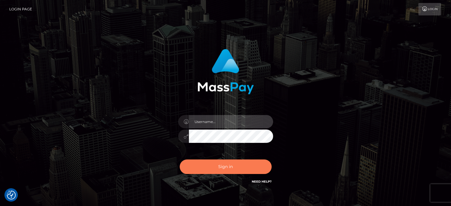
type input "[PERSON_NAME][URL]"
click at [236, 171] on button "Sign in" at bounding box center [226, 167] width 92 height 15
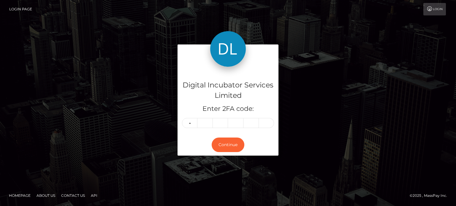
type input "2"
type input "0"
type input "8"
type input "3"
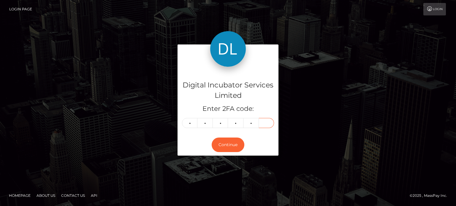
type input "8"
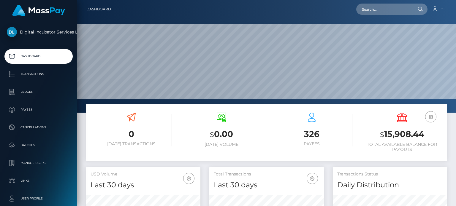
scroll to position [105, 114]
click at [373, 13] on input "text" at bounding box center [384, 9] width 56 height 11
click at [381, 12] on input "text" at bounding box center [384, 9] width 56 height 11
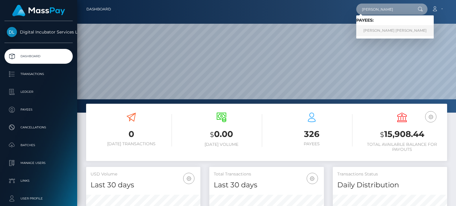
type input "Juan"
click at [385, 28] on link "Juan David Arroyave Garcia" at bounding box center [394, 30] width 77 height 11
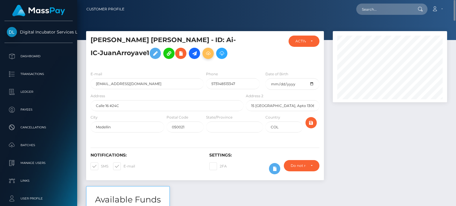
click at [204, 53] on icon at bounding box center [207, 53] width 7 height 7
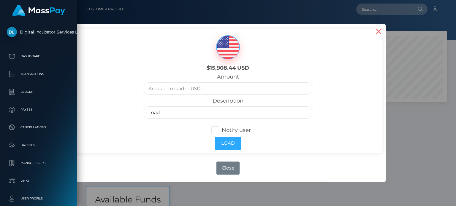
click at [377, 31] on button "×" at bounding box center [378, 31] width 14 height 14
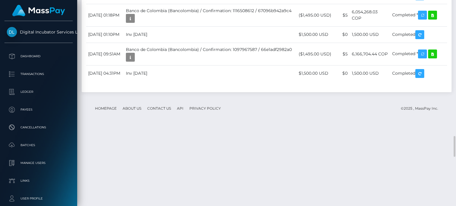
scroll to position [1364, 0]
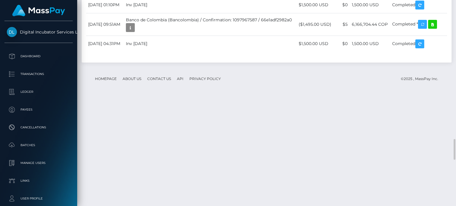
drag, startPoint x: 185, startPoint y: 150, endPoint x: 145, endPoint y: 150, distance: 40.0
copy td "inv11 july 10/25"
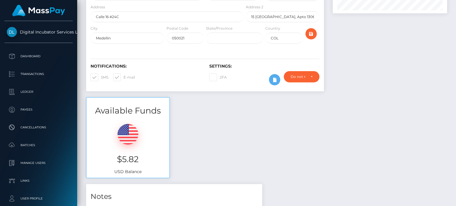
scroll to position [0, 0]
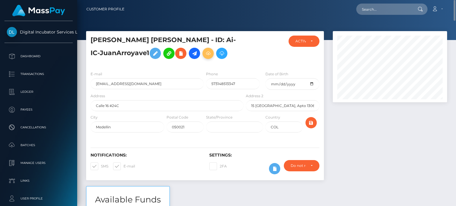
click at [204, 53] on icon at bounding box center [207, 53] width 7 height 7
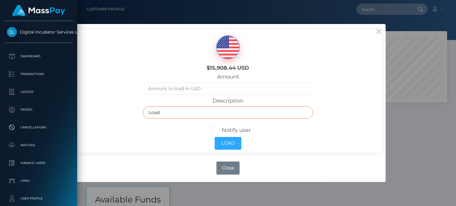
click at [166, 111] on input "Load" at bounding box center [228, 112] width 170 height 12
type input "L"
paste input "inv11 july 10/25"
click at [158, 113] on input "inv11 july 10/25" at bounding box center [228, 112] width 170 height 12
click at [168, 112] on input "inv16 july 10/25" at bounding box center [228, 112] width 170 height 12
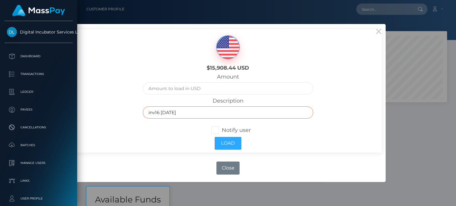
type input "inv16 August 10/25"
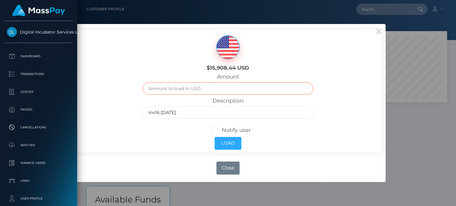
click at [195, 87] on input "text" at bounding box center [228, 88] width 170 height 12
type input "1500.00"
click at [222, 129] on span at bounding box center [222, 130] width 0 height 7
click at [217, 129] on input "Notify user" at bounding box center [218, 130] width 4 height 4
checkbox input "true"
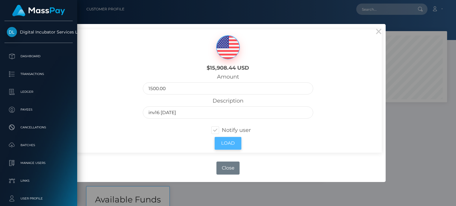
click at [228, 144] on button "Load" at bounding box center [227, 143] width 27 height 13
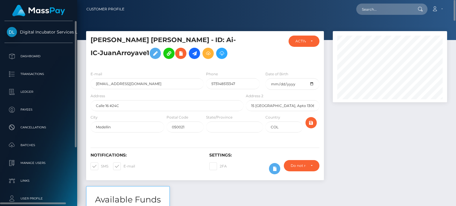
click at [52, 30] on span "Digital Incubator Services Limited" at bounding box center [38, 31] width 68 height 5
click at [38, 51] on link "Dashboard" at bounding box center [38, 56] width 68 height 15
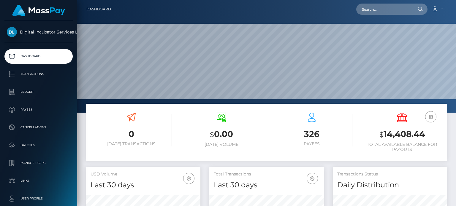
scroll to position [105, 114]
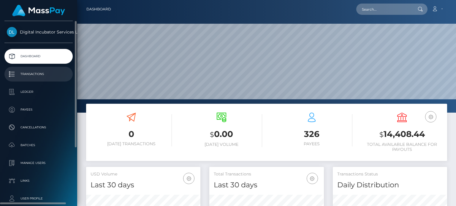
click at [33, 76] on p "Transactions" at bounding box center [38, 74] width 63 height 9
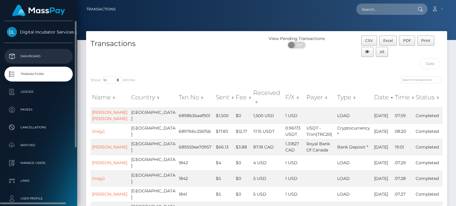
click at [36, 52] on link "Dashboard" at bounding box center [38, 56] width 68 height 15
